Goal: Information Seeking & Learning: Learn about a topic

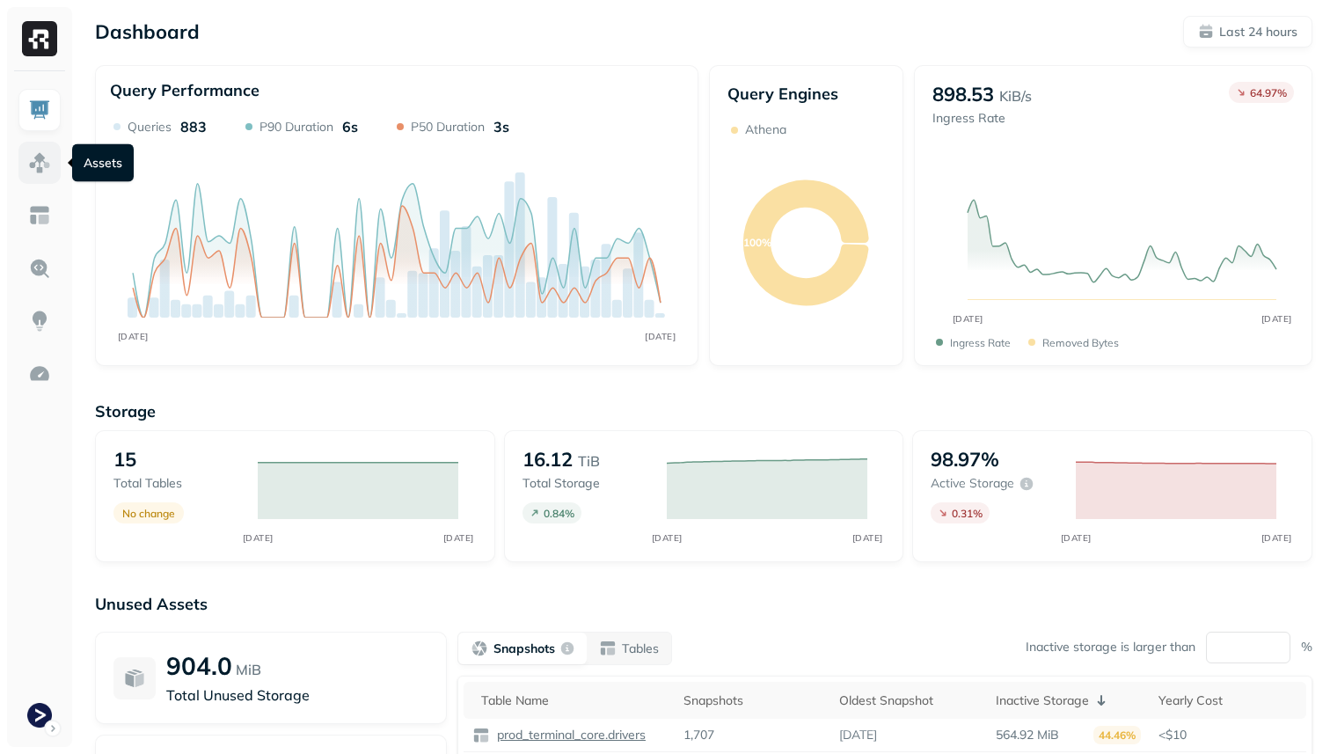
click at [37, 161] on img at bounding box center [39, 162] width 23 height 23
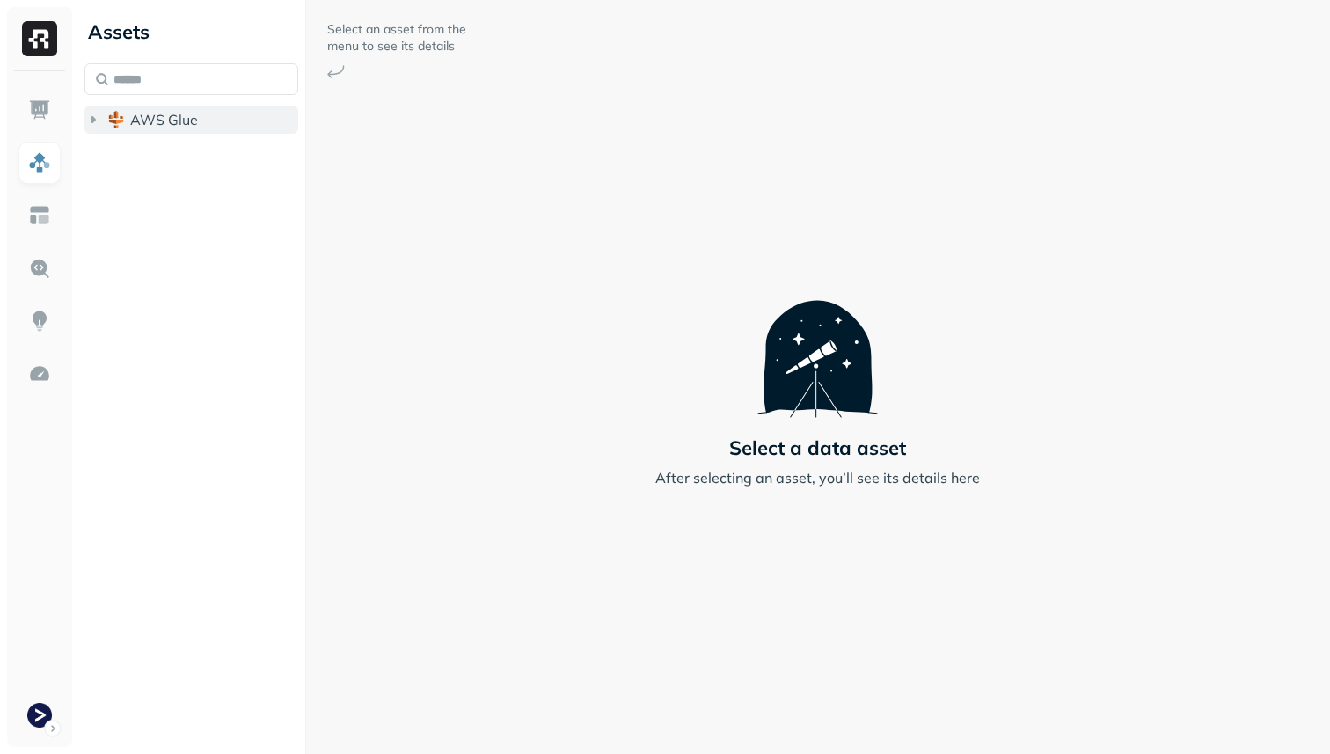
click at [128, 121] on button "AWS Glue" at bounding box center [191, 120] width 214 height 28
click at [157, 148] on span "prod_terminal_core" at bounding box center [212, 153] width 128 height 18
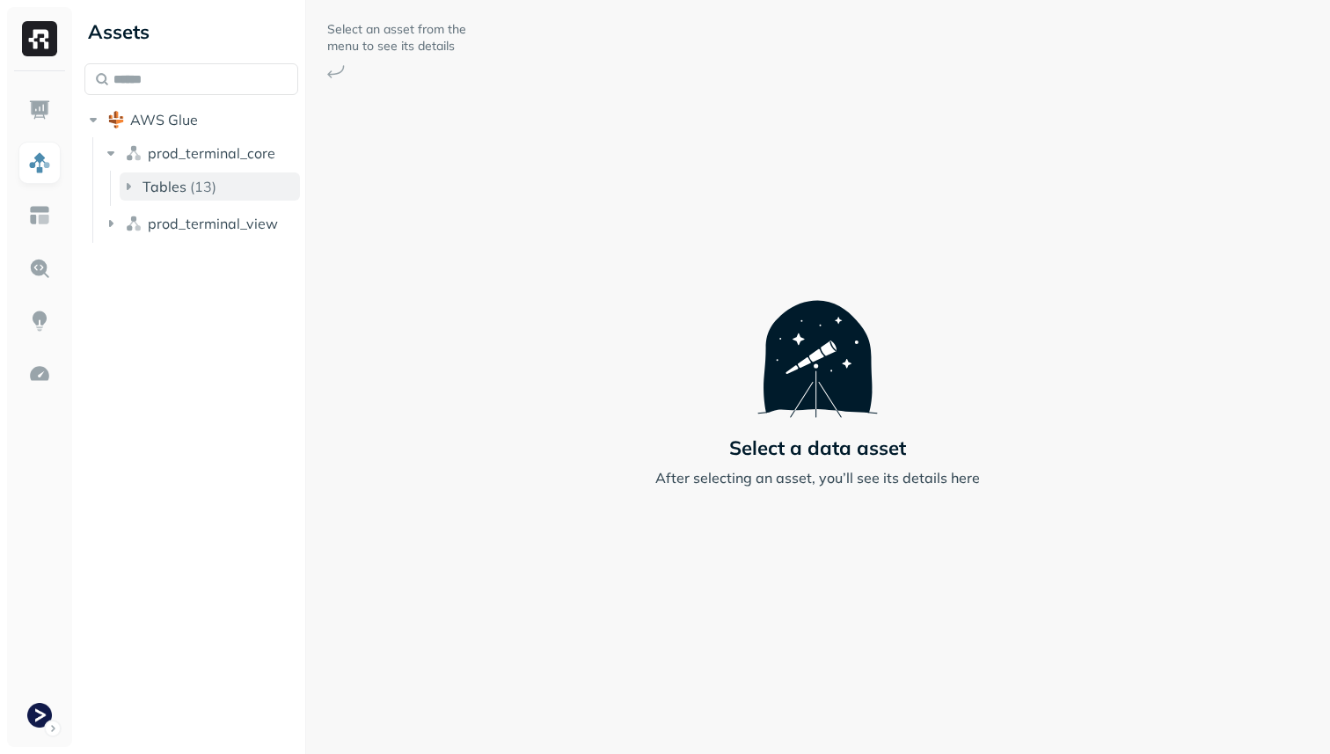
click at [179, 186] on span "Tables" at bounding box center [165, 187] width 44 height 18
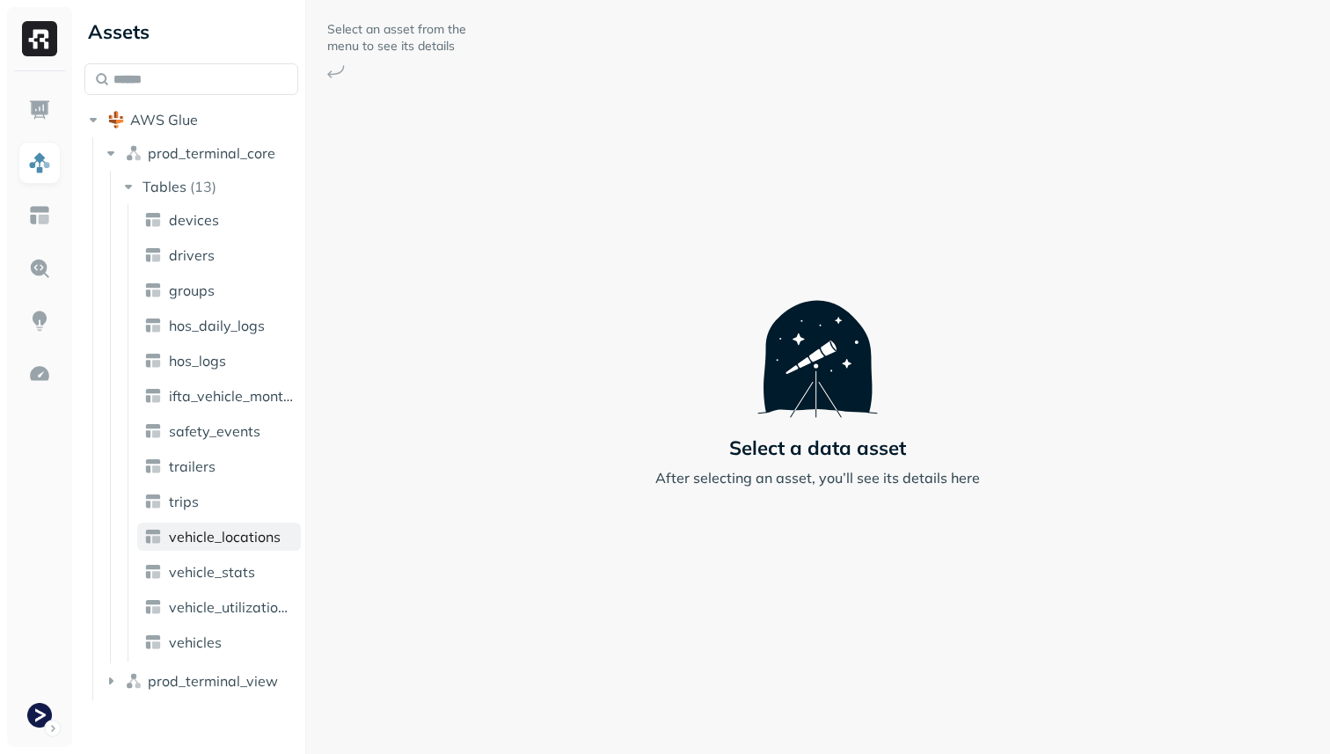
click at [252, 539] on span "vehicle_locations" at bounding box center [225, 537] width 112 height 18
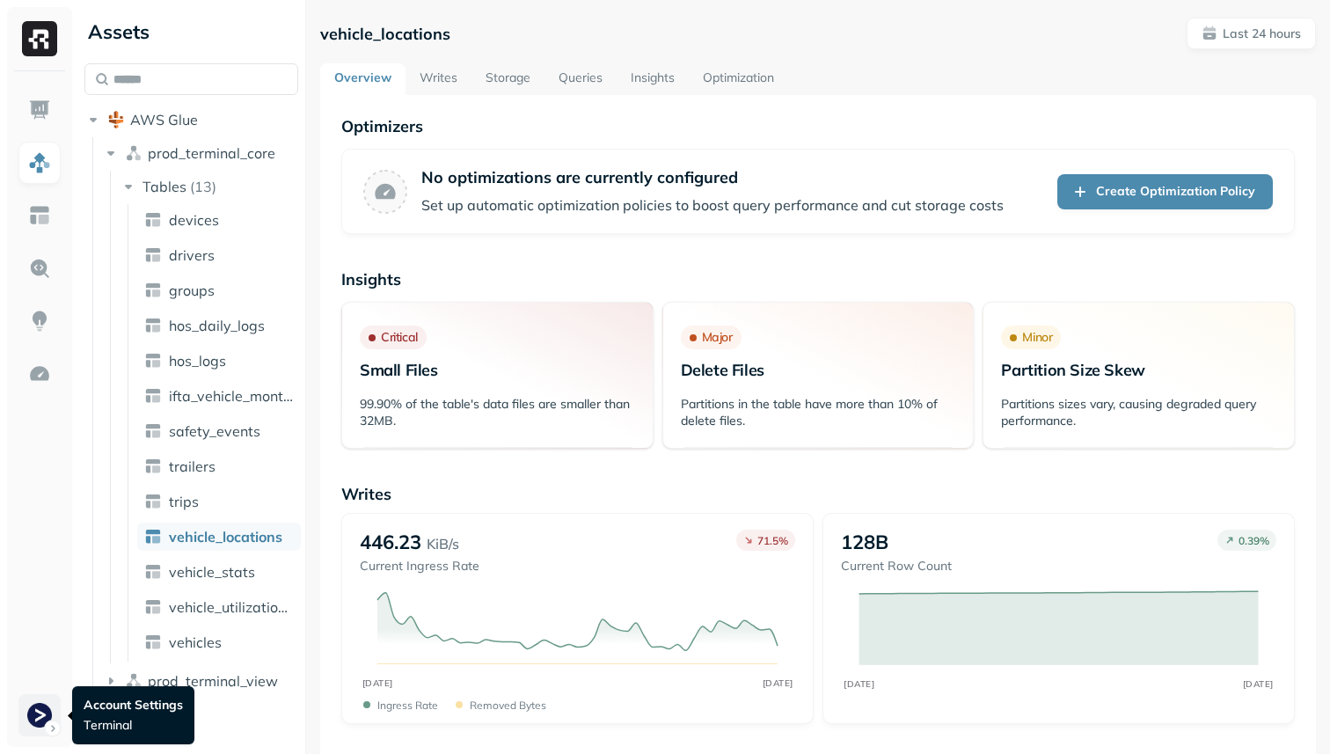
click at [30, 707] on html "**********" at bounding box center [665, 377] width 1330 height 754
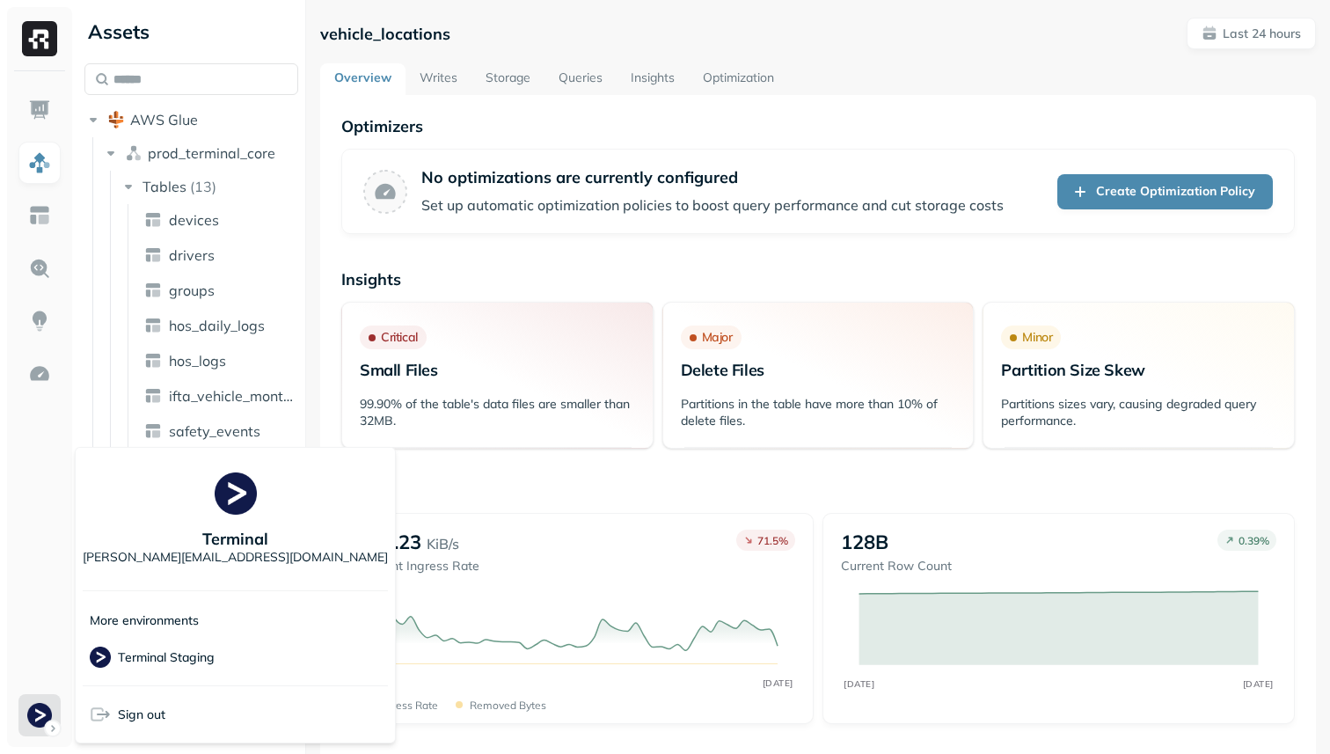
click at [52, 509] on html "**********" at bounding box center [665, 377] width 1330 height 754
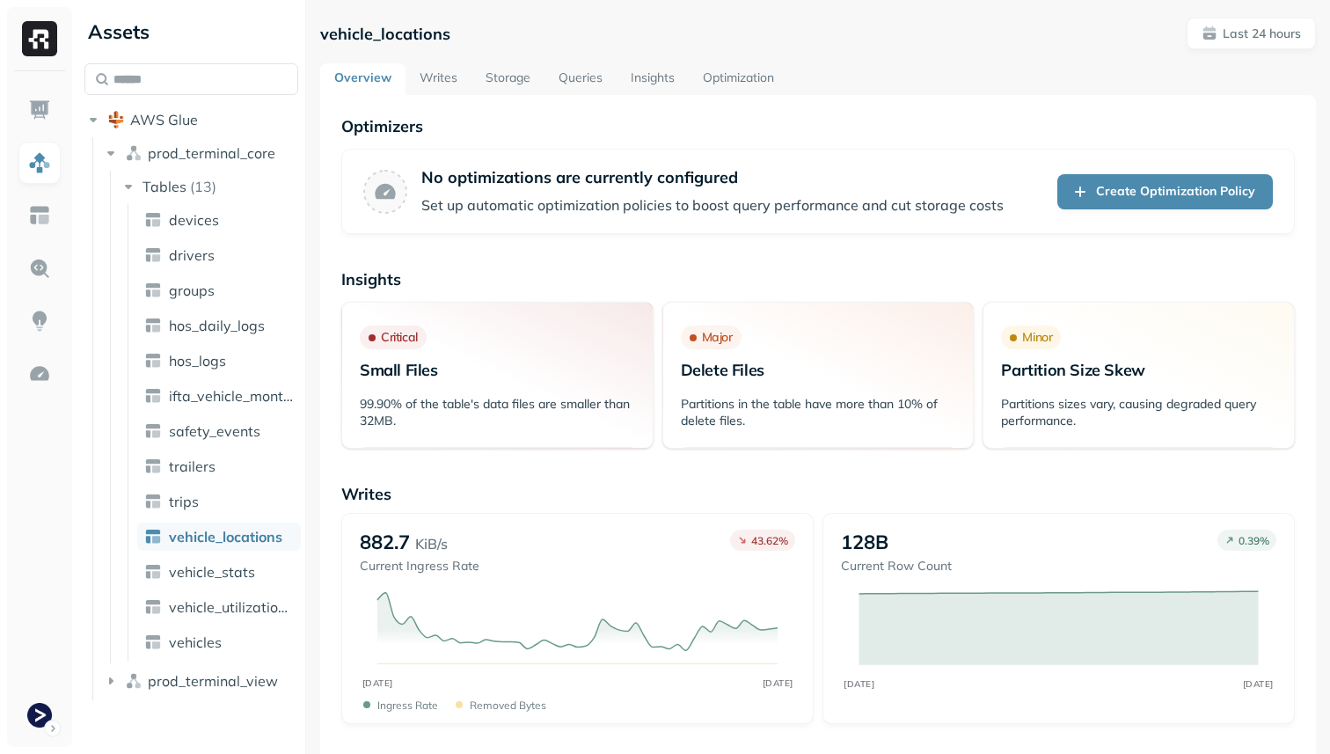
click at [433, 82] on link "Writes" at bounding box center [439, 79] width 66 height 32
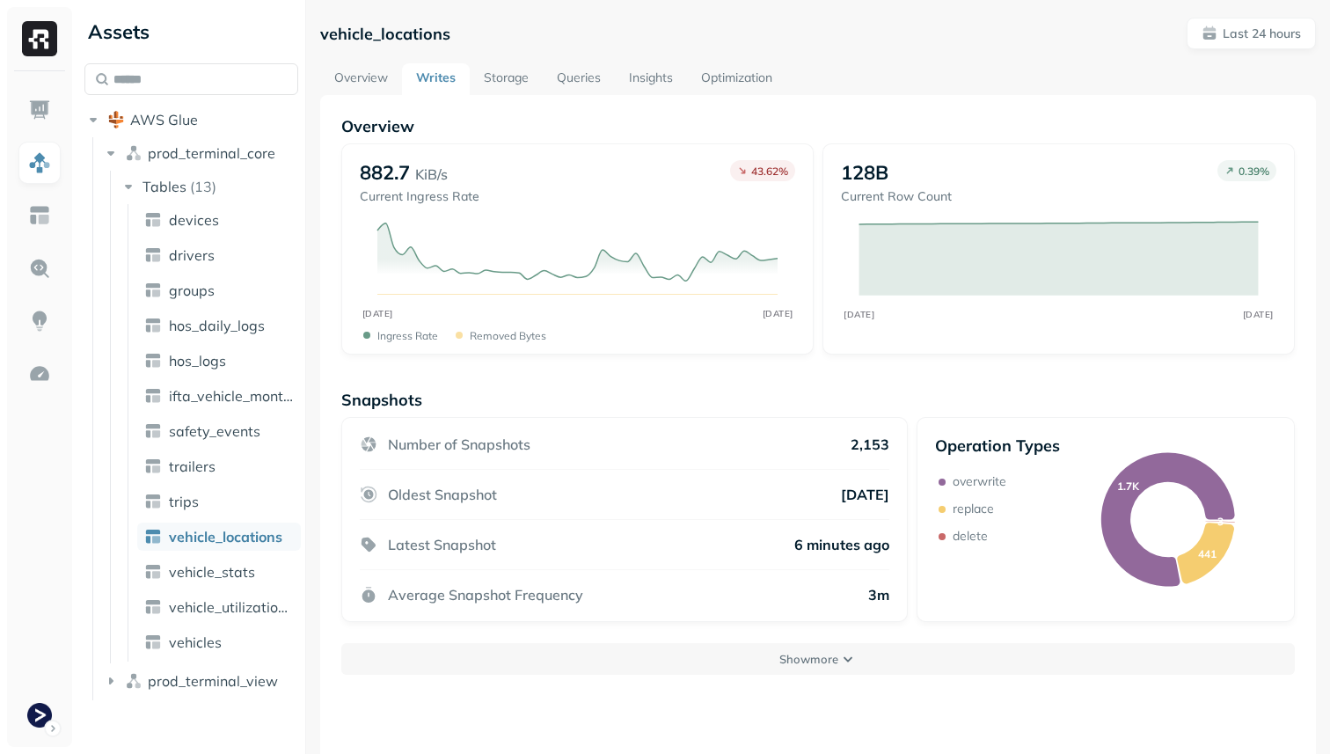
click at [375, 85] on link "Overview" at bounding box center [361, 79] width 82 height 32
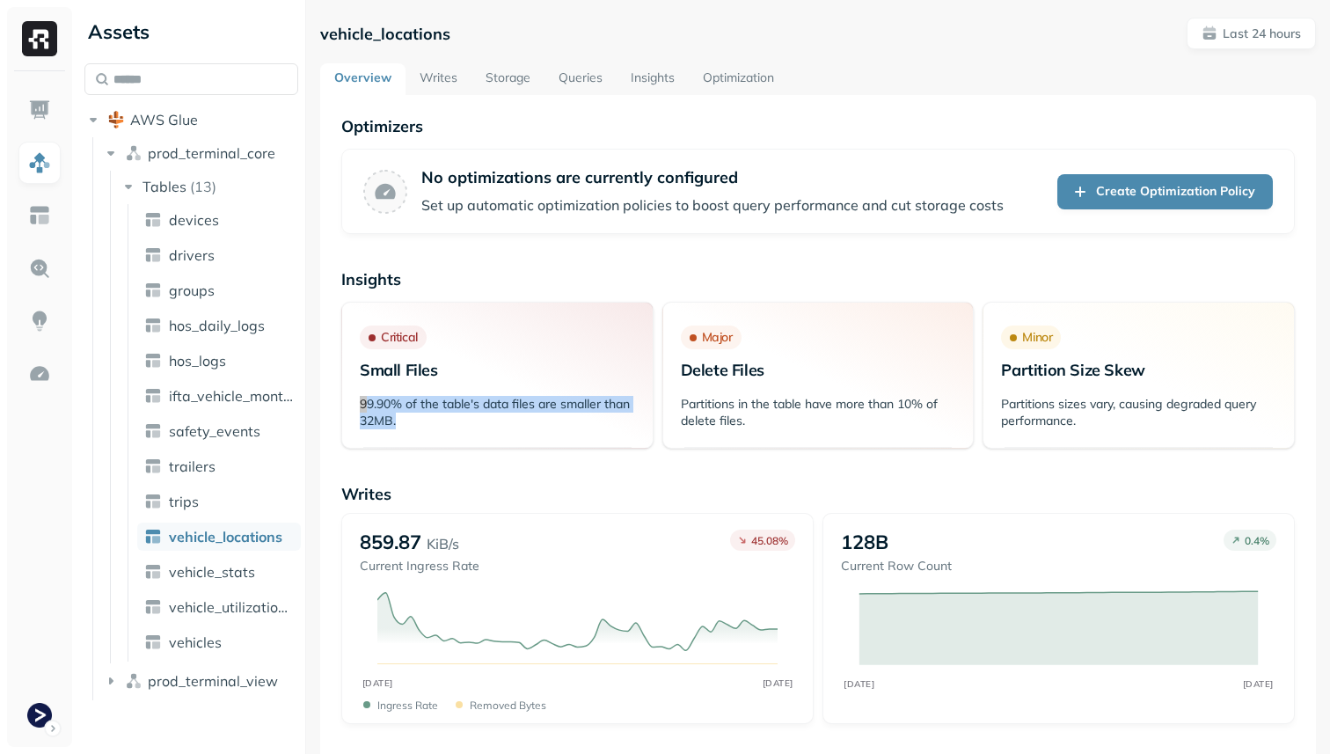
drag, startPoint x: 427, startPoint y: 429, endPoint x: 353, endPoint y: 404, distance: 78.2
click at [353, 404] on div "99.90% of the table's data files are smaller than 32MB." at bounding box center [497, 419] width 311 height 56
click at [417, 428] on p "99.90% of the table's data files are smaller than 32MB." at bounding box center [497, 412] width 275 height 33
drag, startPoint x: 432, startPoint y: 428, endPoint x: 343, endPoint y: 406, distance: 91.5
click at [343, 406] on div "99.90% of the table's data files are smaller than 32MB." at bounding box center [497, 419] width 311 height 56
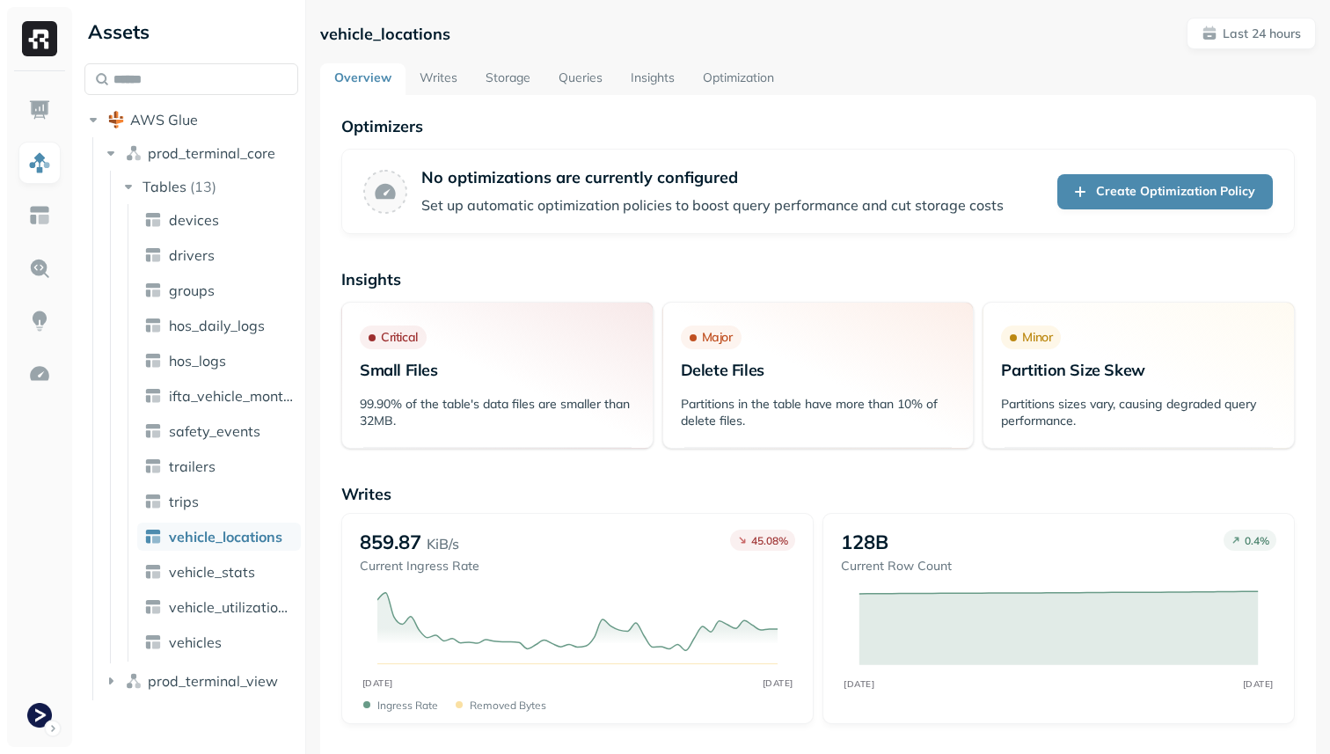
click at [519, 88] on link "Storage" at bounding box center [508, 79] width 73 height 32
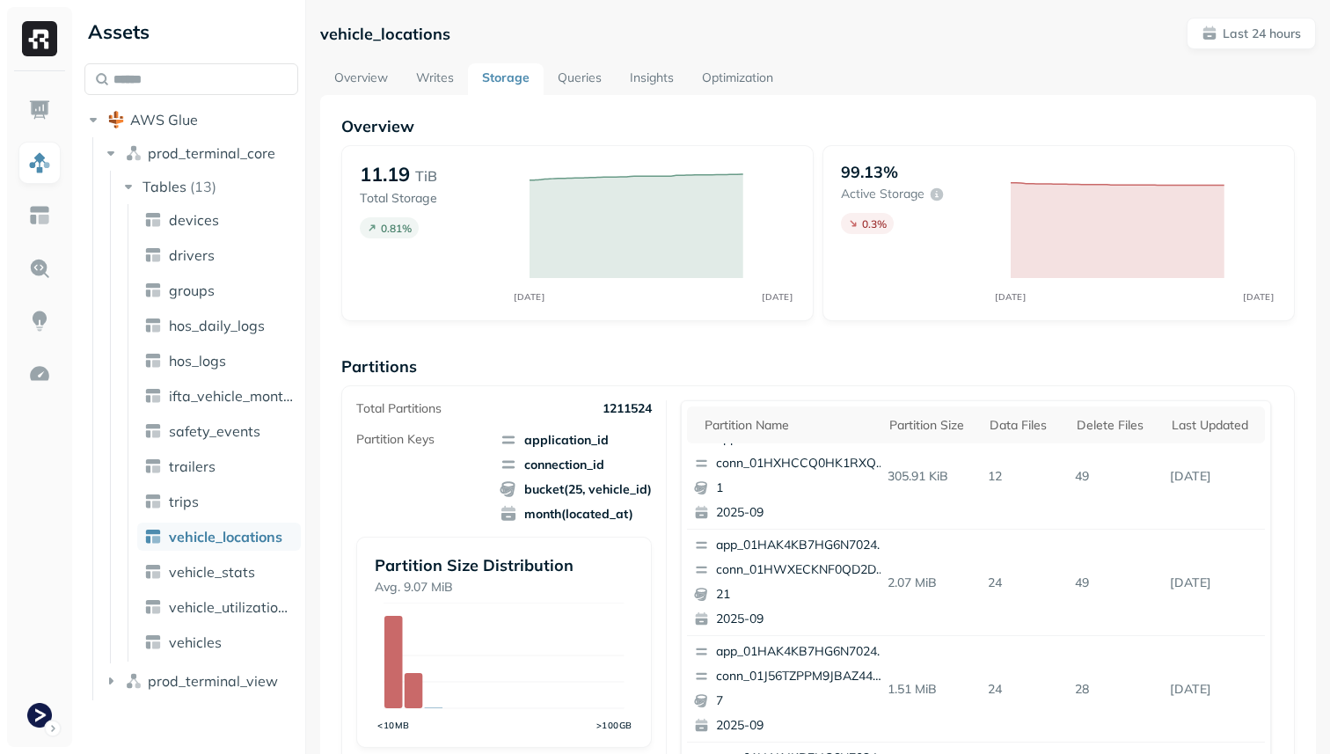
scroll to position [28, 0]
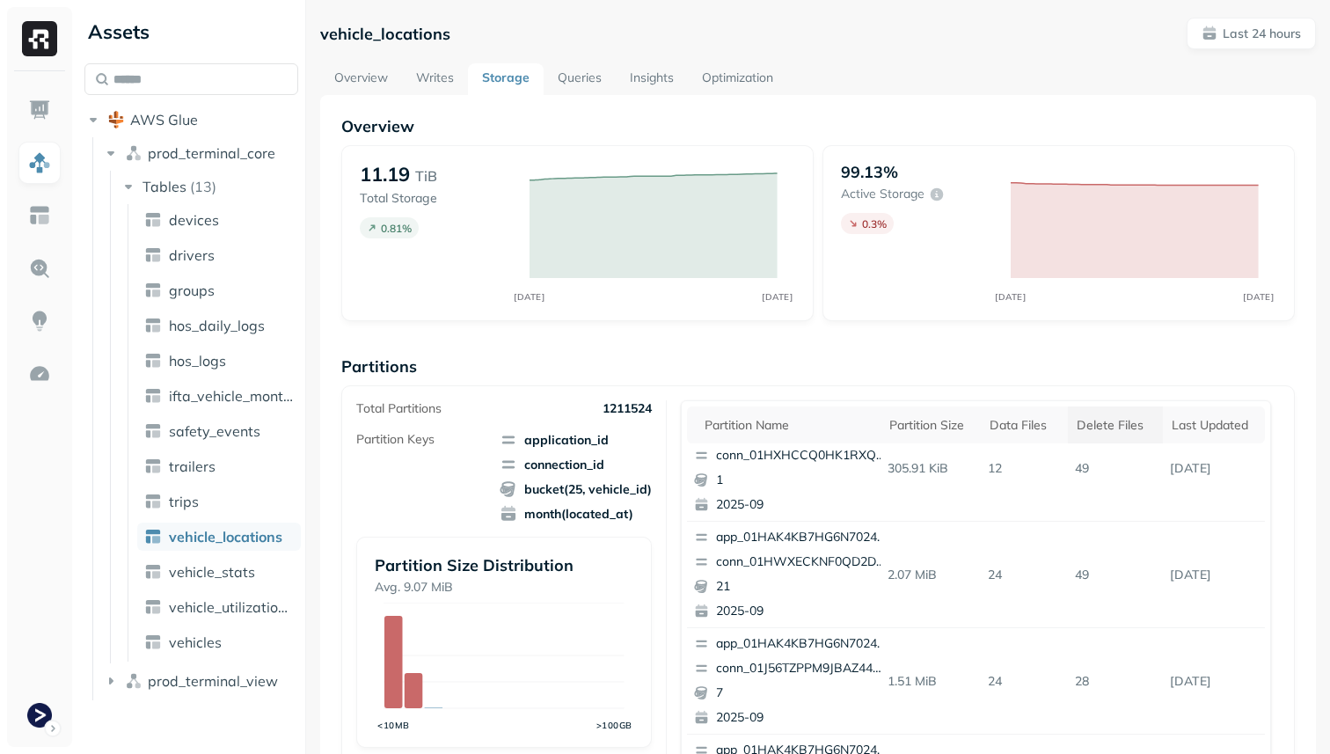
click at [1100, 432] on div "Delete Files" at bounding box center [1115, 425] width 77 height 17
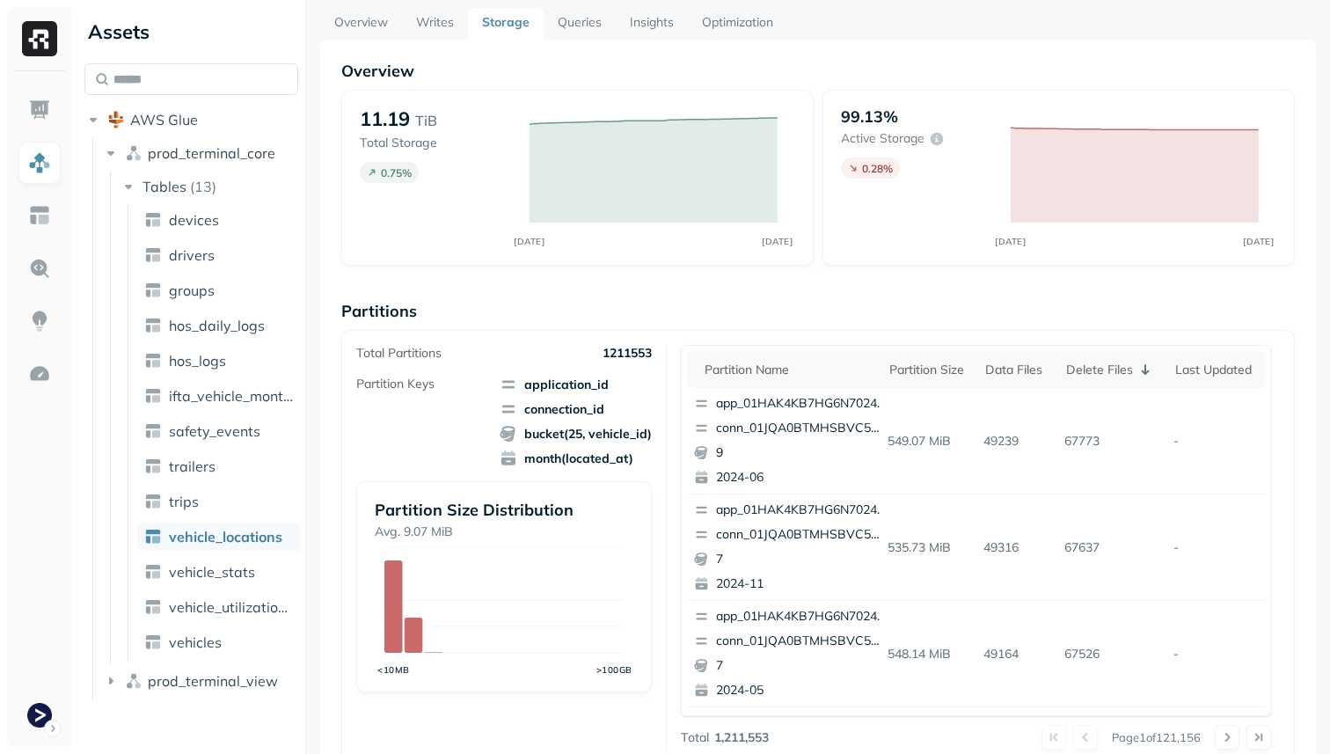
scroll to position [40, 0]
